Goal: Transaction & Acquisition: Purchase product/service

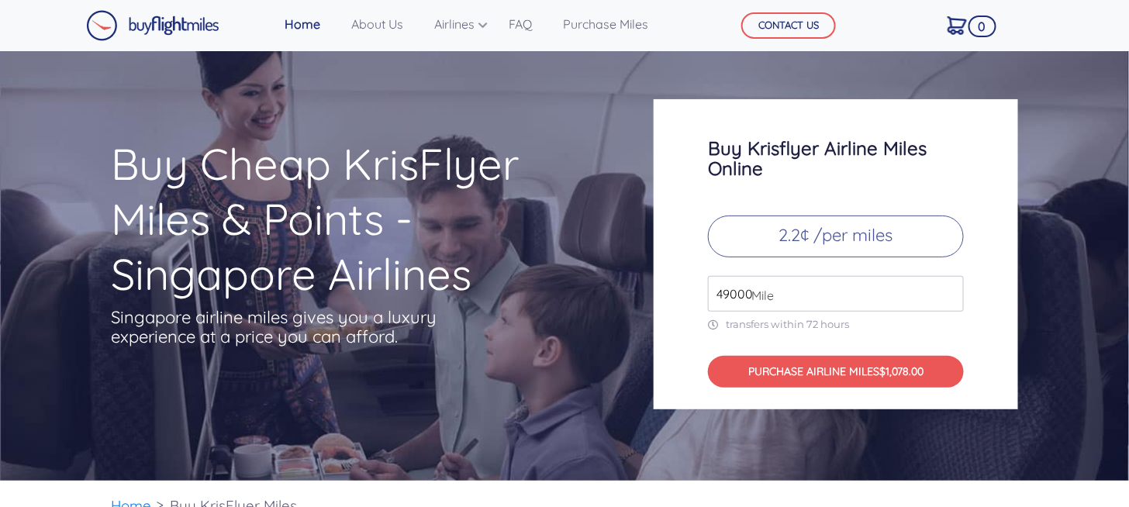
click at [724, 295] on input "49000" at bounding box center [836, 294] width 256 height 36
click at [764, 233] on p "2.2¢ /per miles" at bounding box center [836, 237] width 256 height 42
click at [808, 238] on p "2.2¢ /per miles" at bounding box center [836, 237] width 256 height 42
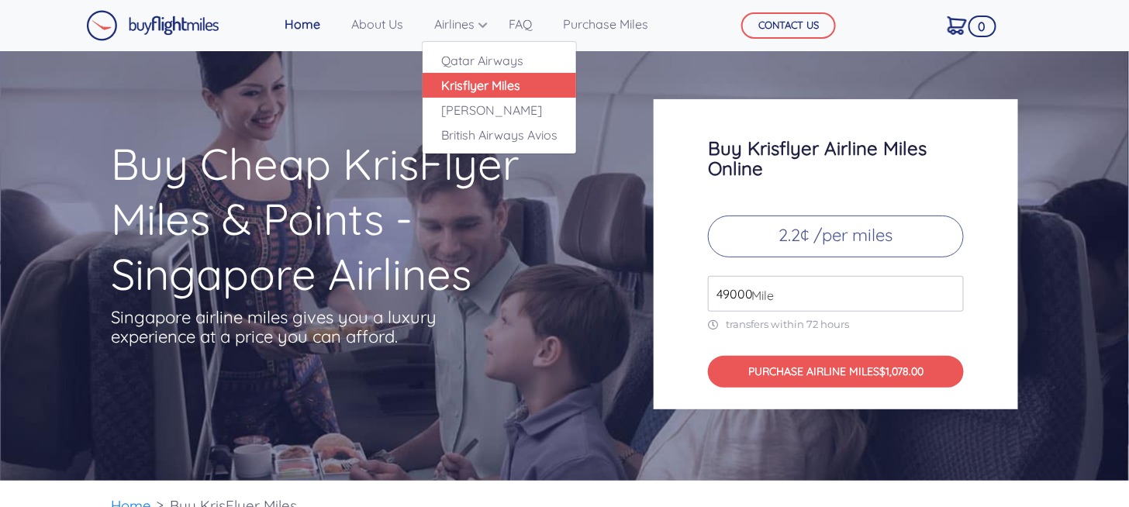
click at [504, 82] on link "Krisflyer Miles" at bounding box center [500, 85] width 154 height 25
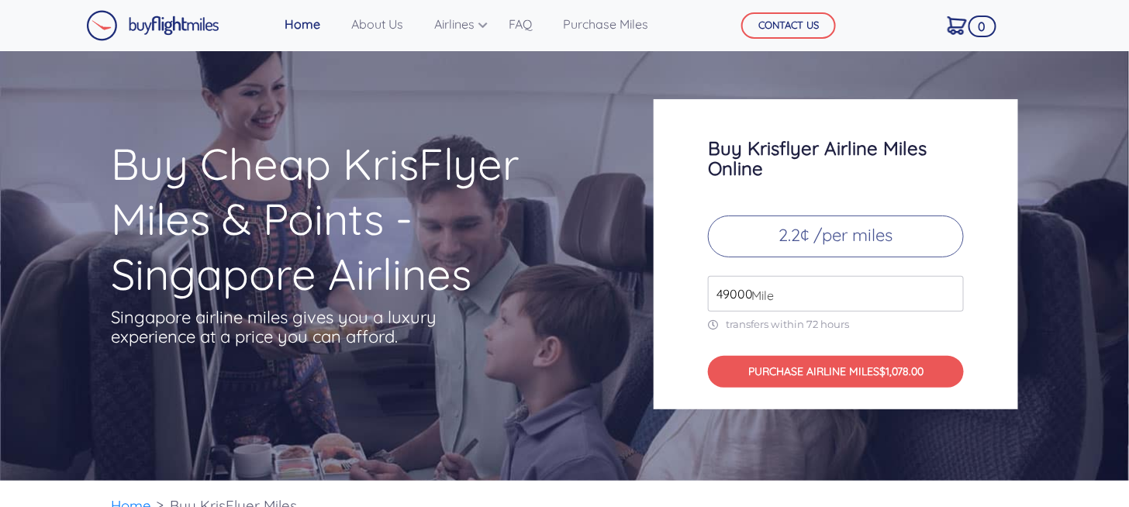
click at [739, 295] on input "49000" at bounding box center [836, 294] width 256 height 36
click at [751, 295] on span "Mile" at bounding box center [759, 295] width 30 height 19
drag, startPoint x: 730, startPoint y: 293, endPoint x: 675, endPoint y: 283, distance: 56.0
click at [675, 283] on div "Buy Krisflyer Airline Miles Online 2.2¢ /per miles 49000 Mile transfers within …" at bounding box center [836, 254] width 364 height 310
type input "20000"
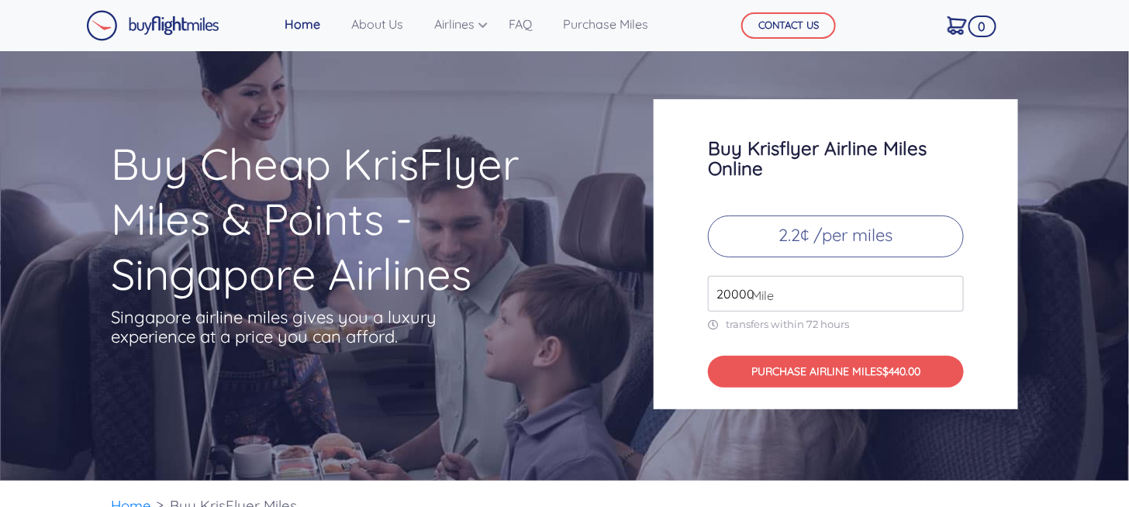
click at [860, 243] on p "2.2¢ /per miles" at bounding box center [836, 237] width 256 height 42
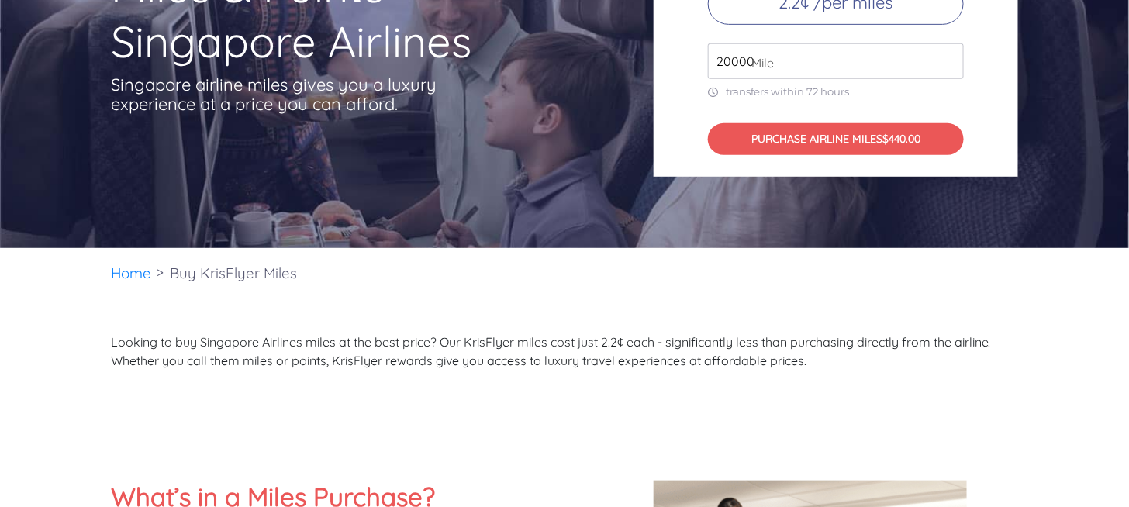
scroll to position [307, 0]
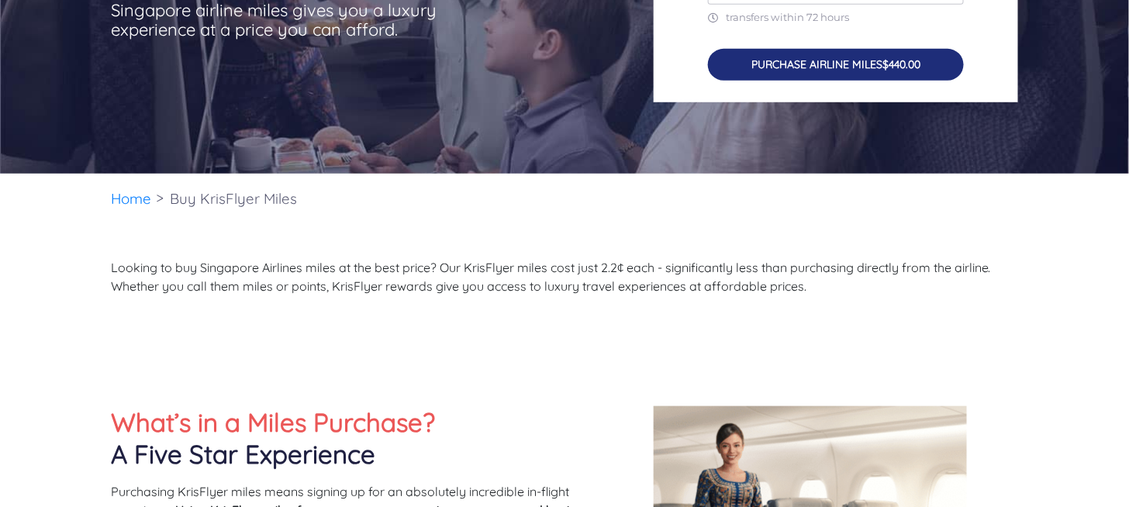
click at [851, 70] on button "PURCHASE AIRLINE MILES $440.00" at bounding box center [836, 65] width 256 height 32
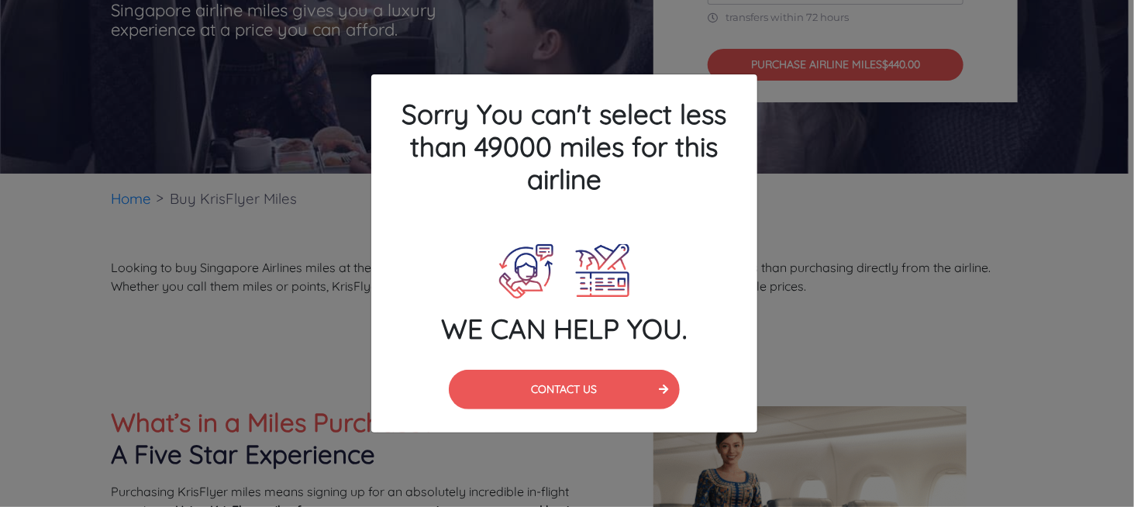
click at [870, 267] on div "Sorry You can't select less than 49000 miles for this airline WE CAN HELP YOU. …" at bounding box center [567, 253] width 1134 height 507
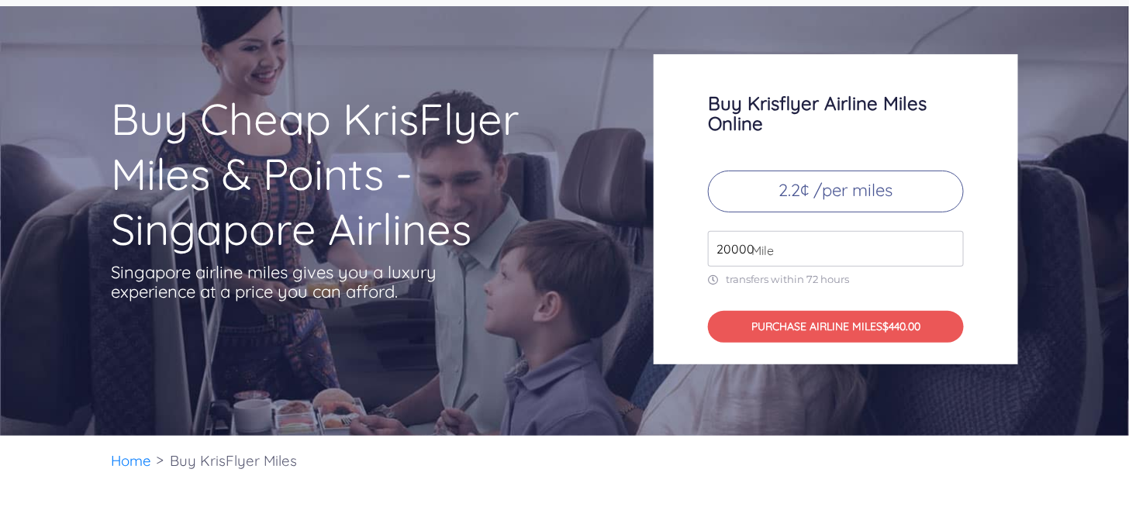
scroll to position [0, 0]
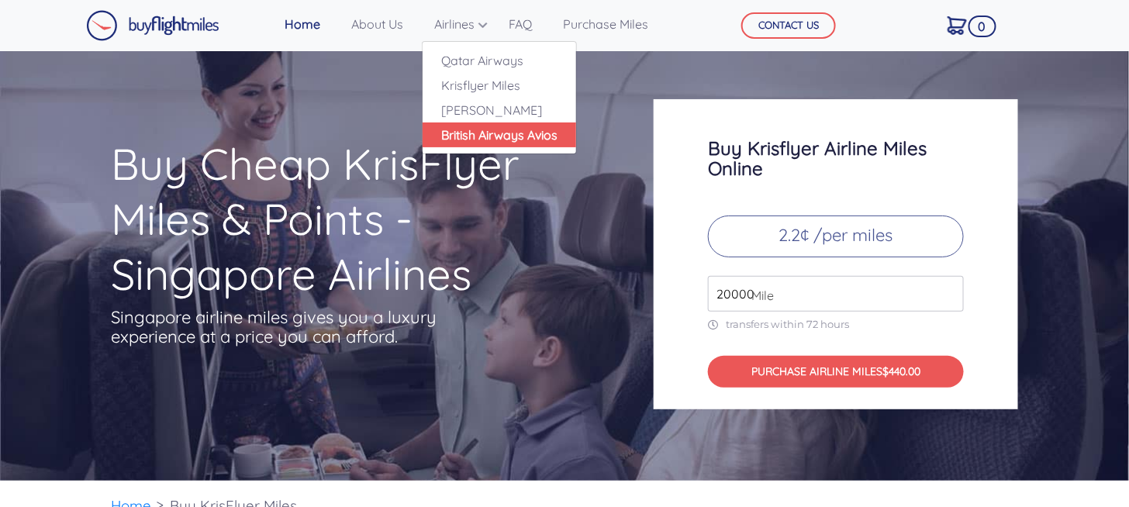
click at [485, 137] on link "British Airways Avios" at bounding box center [500, 135] width 154 height 25
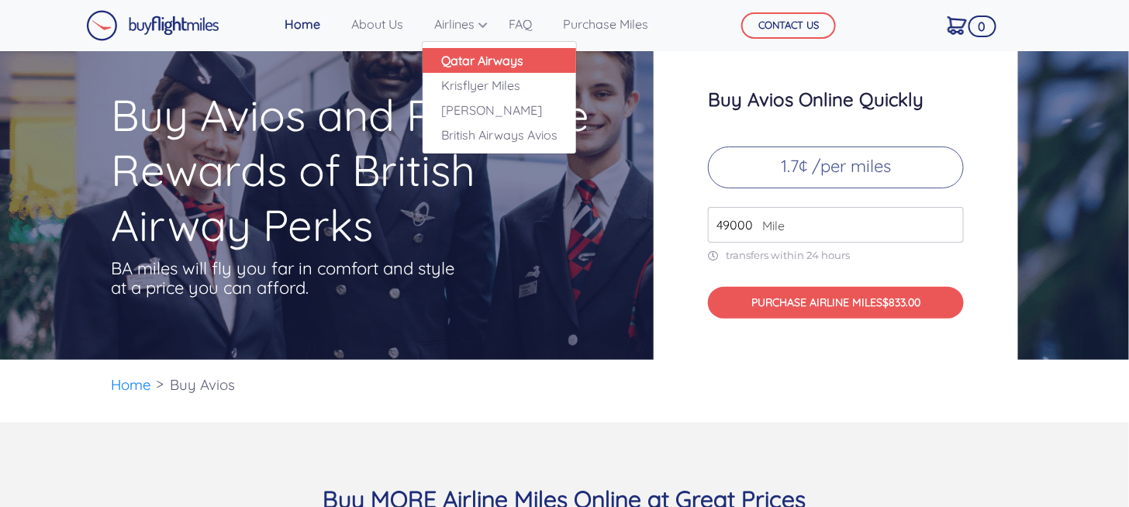
click at [472, 63] on link "Qatar Airways" at bounding box center [500, 60] width 154 height 25
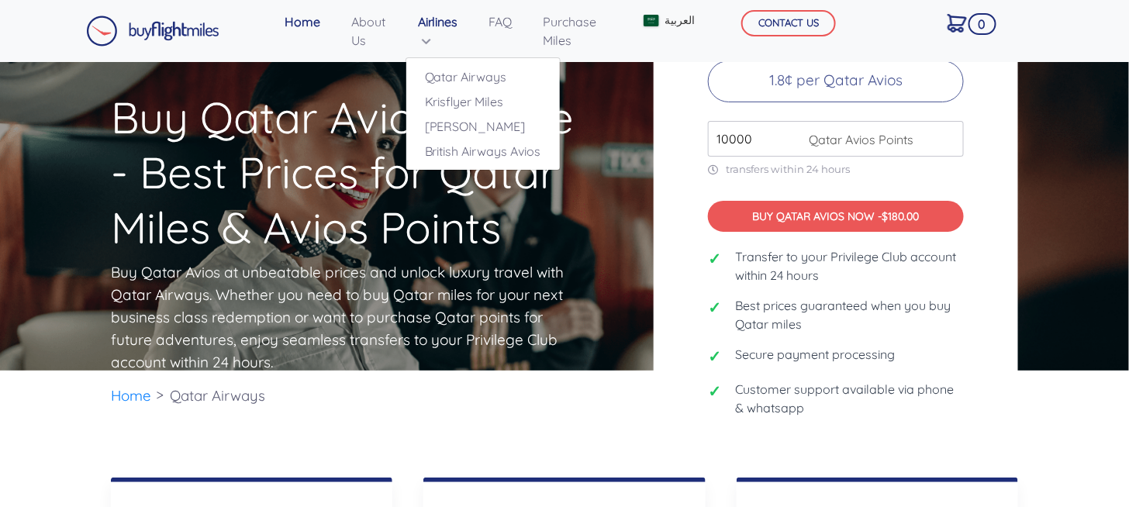
click at [444, 35] on link "Airlines" at bounding box center [438, 31] width 53 height 50
click at [451, 94] on link "Krisflyer Miles" at bounding box center [483, 101] width 154 height 25
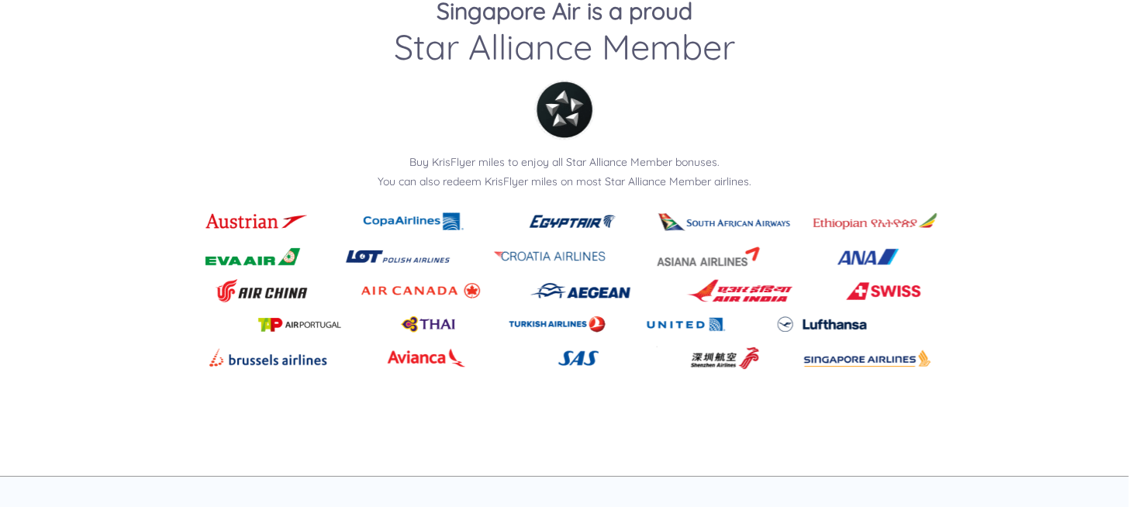
scroll to position [1803, 0]
